Goal: Find specific page/section: Find specific page/section

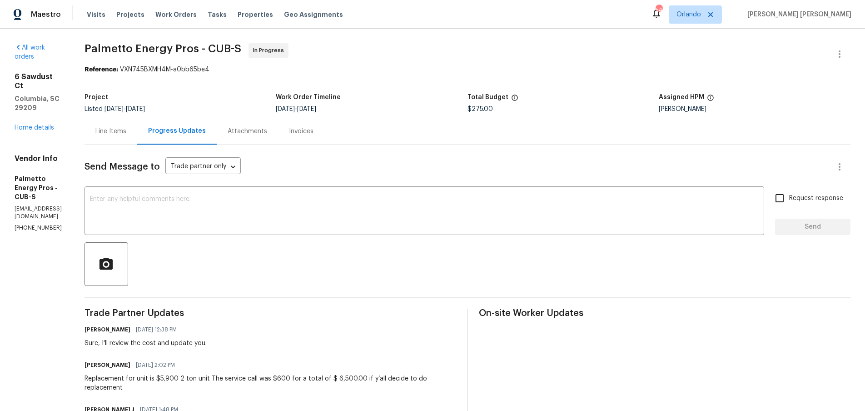
click at [126, 133] on div "Line Items" at bounding box center [110, 131] width 31 height 9
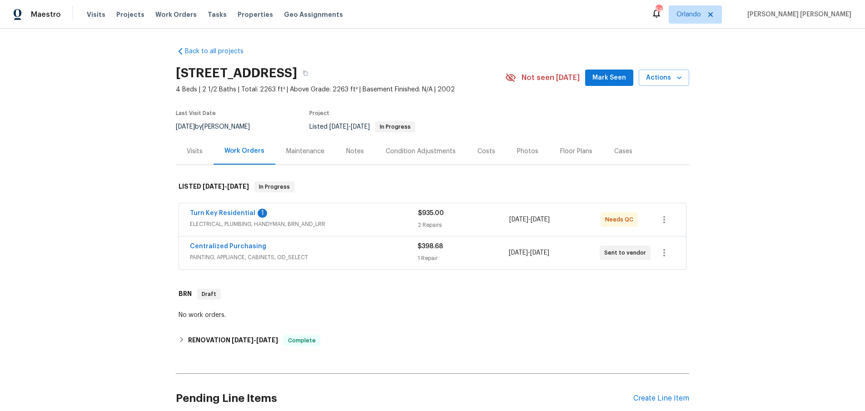
click at [369, 221] on span "ELECTRICAL, PLUMBING, HANDYMAN, BRN_AND_LRR" at bounding box center [304, 224] width 228 height 9
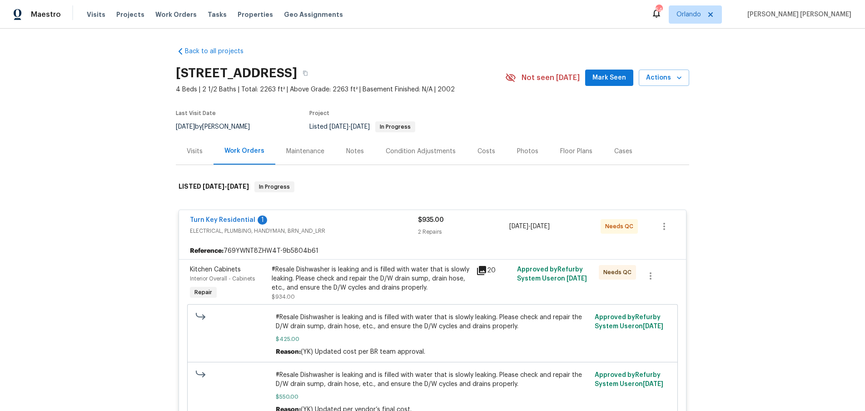
click at [486, 271] on icon at bounding box center [481, 270] width 9 height 9
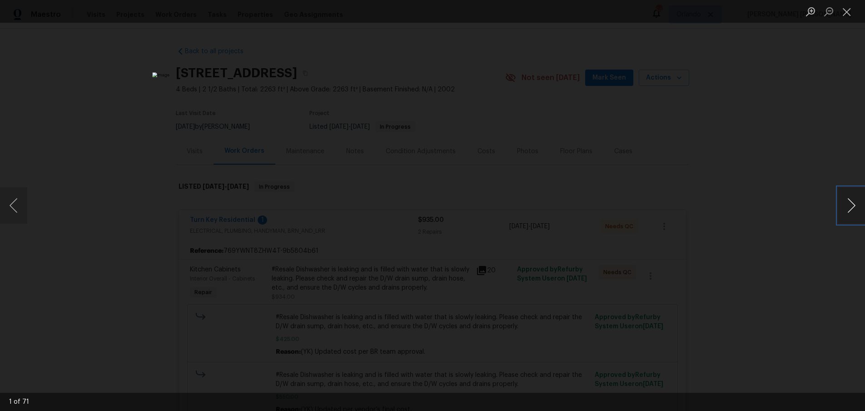
click at [850, 209] on button "Next image" at bounding box center [851, 205] width 27 height 36
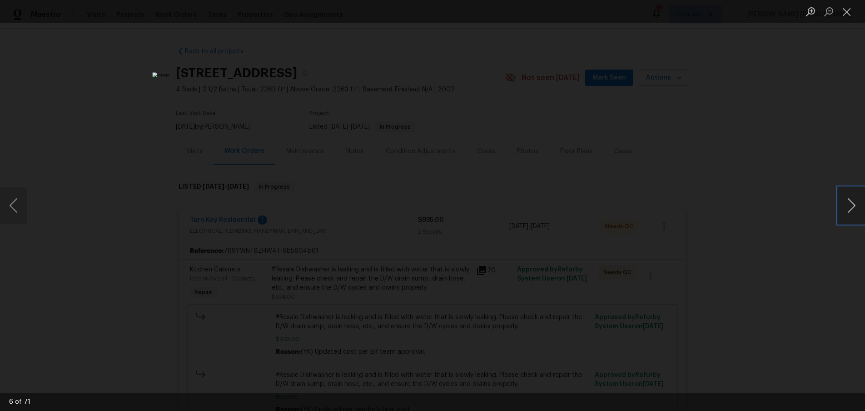
click at [850, 209] on button "Next image" at bounding box center [851, 205] width 27 height 36
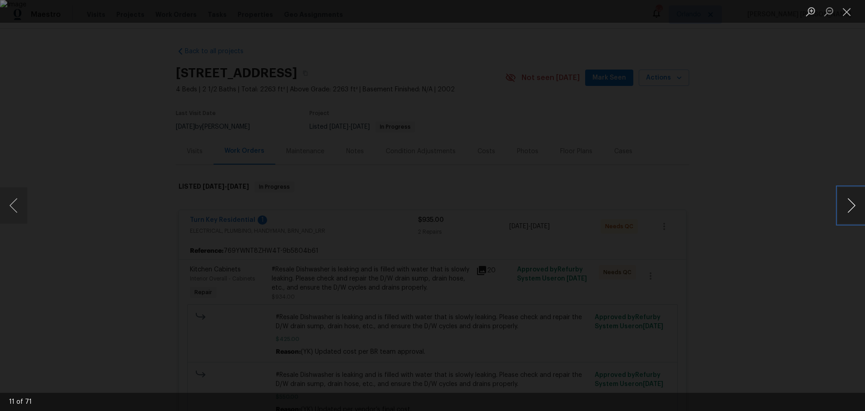
click at [850, 209] on button "Next image" at bounding box center [851, 205] width 27 height 36
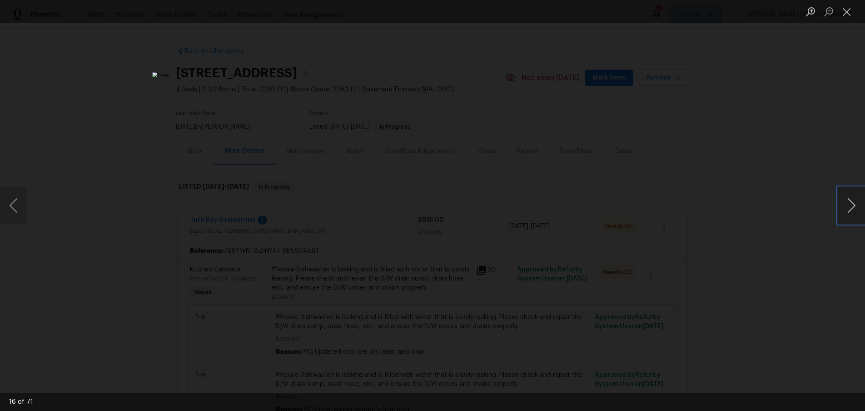
click at [850, 209] on button "Next image" at bounding box center [851, 205] width 27 height 36
drag, startPoint x: 6, startPoint y: 206, endPoint x: 30, endPoint y: 213, distance: 24.7
click at [7, 206] on button "Previous image" at bounding box center [13, 205] width 27 height 36
click at [853, 210] on button "Next image" at bounding box center [851, 205] width 27 height 36
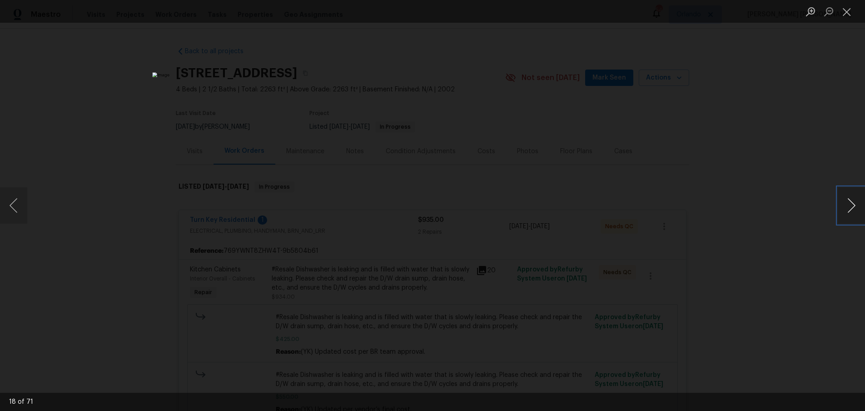
click at [853, 210] on button "Next image" at bounding box center [851, 205] width 27 height 36
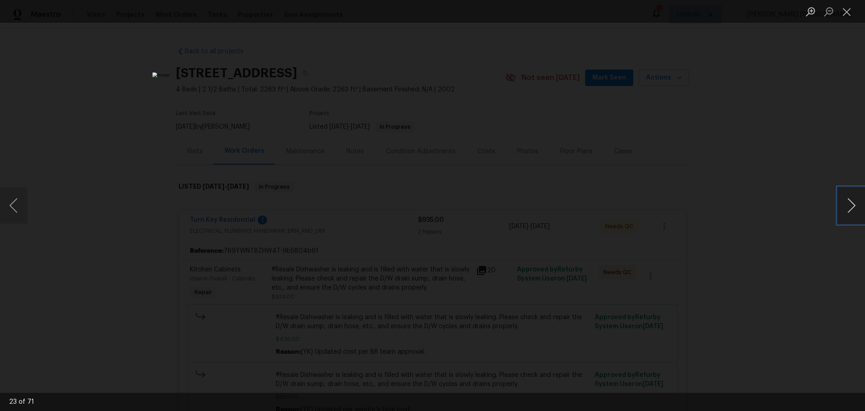
click at [853, 210] on button "Next image" at bounding box center [851, 205] width 27 height 36
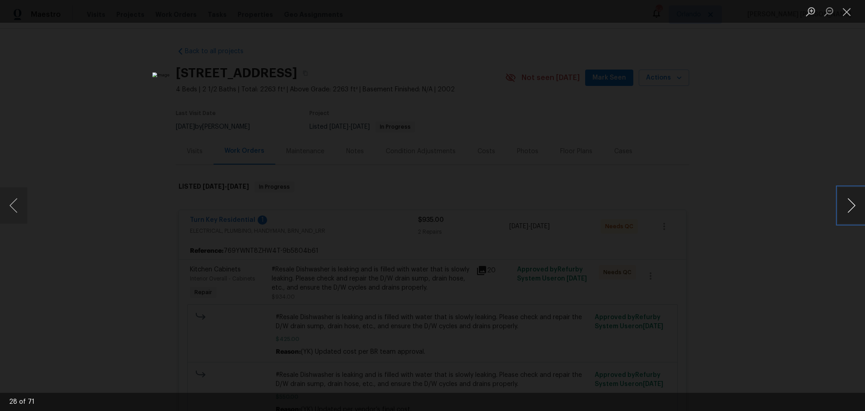
click at [853, 210] on button "Next image" at bounding box center [851, 205] width 27 height 36
drag, startPoint x: 9, startPoint y: 206, endPoint x: 26, endPoint y: 206, distance: 17.3
click at [26, 206] on button "Previous image" at bounding box center [13, 205] width 27 height 36
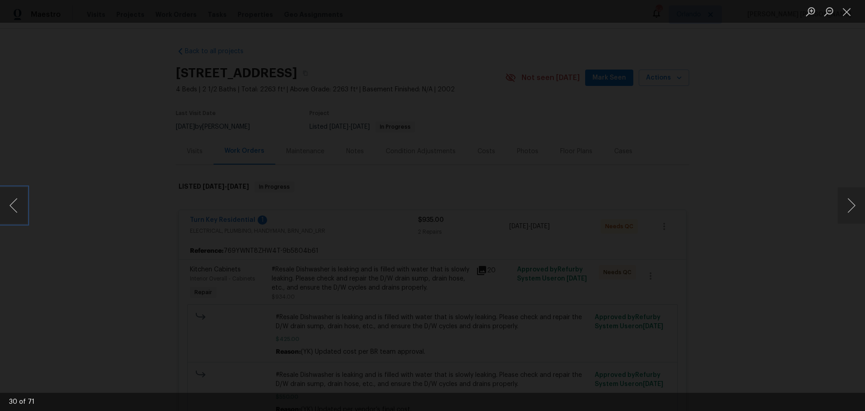
click at [848, 10] on button "Close lightbox" at bounding box center [847, 12] width 18 height 16
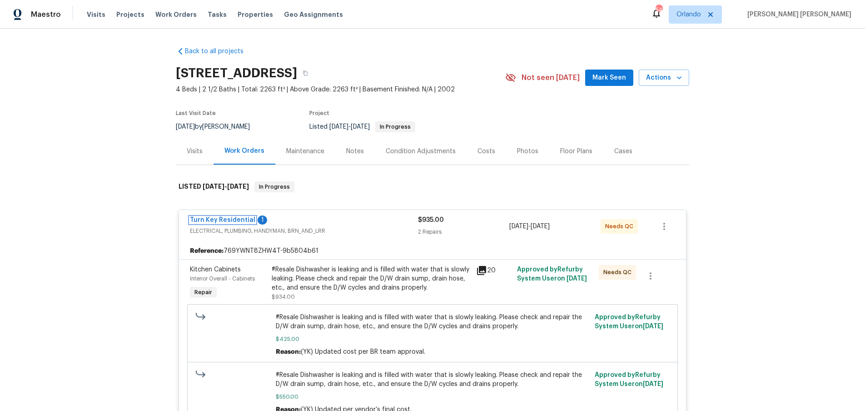
drag, startPoint x: 214, startPoint y: 219, endPoint x: 223, endPoint y: 216, distance: 10.1
click at [214, 219] on link "Turn Key Residential" at bounding box center [222, 220] width 65 height 6
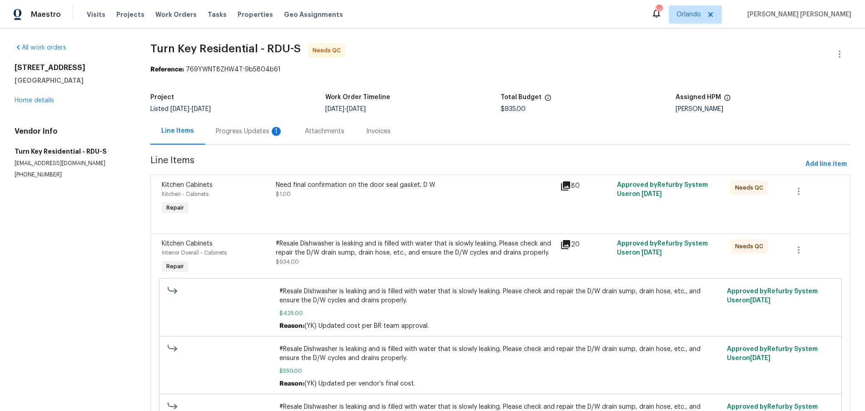
click at [250, 130] on div "Progress Updates 1" at bounding box center [249, 131] width 67 height 9
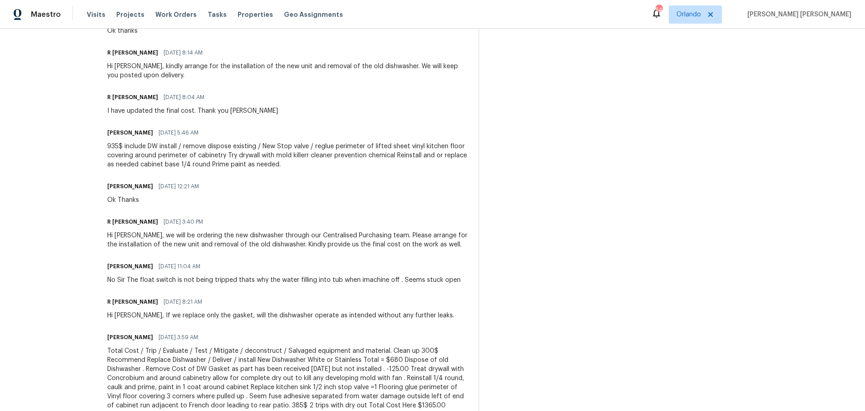
scroll to position [312, 0]
